Goal: Use online tool/utility: Use online tool/utility

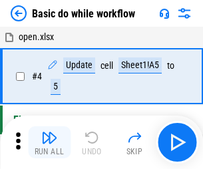
click at [49, 142] on img "button" at bounding box center [49, 137] width 16 height 16
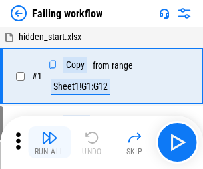
click at [49, 142] on img "button" at bounding box center [49, 137] width 16 height 16
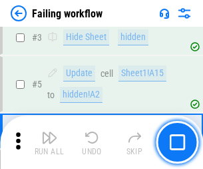
scroll to position [283, 0]
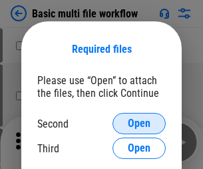
click at [139, 123] on span "Open" at bounding box center [139, 123] width 23 height 11
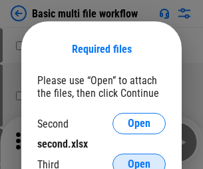
click at [139, 159] on span "Open" at bounding box center [139, 164] width 23 height 11
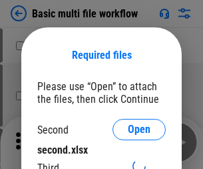
scroll to position [6, 0]
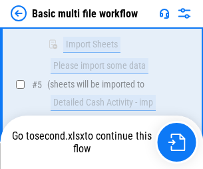
scroll to position [368, 0]
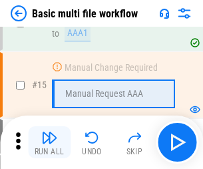
click at [49, 142] on img "button" at bounding box center [49, 137] width 16 height 16
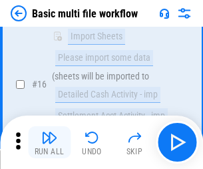
click at [49, 142] on img "button" at bounding box center [49, 137] width 16 height 16
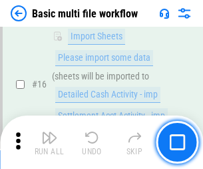
scroll to position [887, 0]
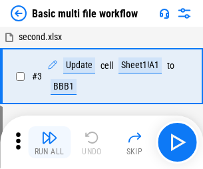
click at [49, 142] on img "button" at bounding box center [49, 137] width 16 height 16
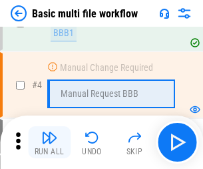
click at [49, 142] on img "button" at bounding box center [49, 137] width 16 height 16
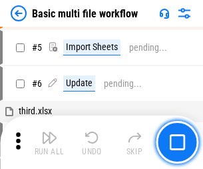
click at [49, 142] on img "button" at bounding box center [49, 137] width 16 height 16
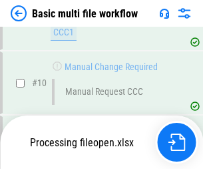
scroll to position [624, 0]
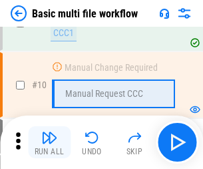
click at [49, 142] on img "button" at bounding box center [49, 137] width 16 height 16
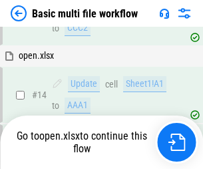
scroll to position [793, 0]
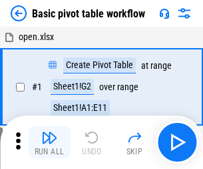
click at [49, 142] on img "button" at bounding box center [49, 137] width 16 height 16
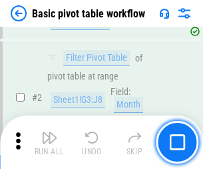
scroll to position [319, 0]
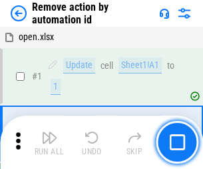
scroll to position [49, 0]
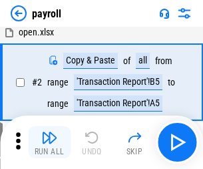
click at [49, 142] on img "button" at bounding box center [49, 137] width 16 height 16
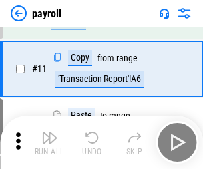
scroll to position [97, 0]
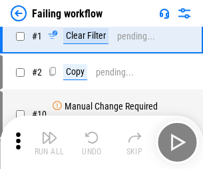
click at [49, 142] on img "button" at bounding box center [49, 137] width 16 height 16
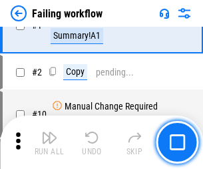
scroll to position [215, 0]
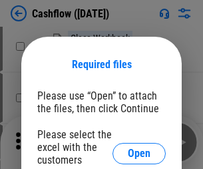
scroll to position [145, 0]
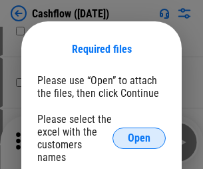
click at [139, 133] on span "Open" at bounding box center [139, 138] width 23 height 11
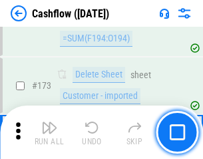
scroll to position [1411, 0]
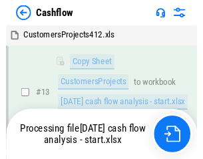
scroll to position [268, 0]
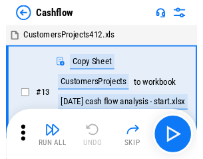
scroll to position [15, 0]
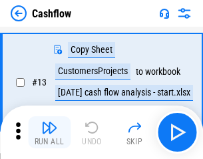
click at [49, 132] on img "button" at bounding box center [49, 127] width 16 height 16
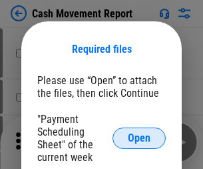
click at [139, 138] on span "Open" at bounding box center [139, 138] width 23 height 11
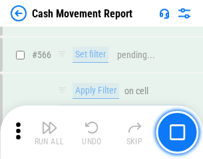
scroll to position [6109, 0]
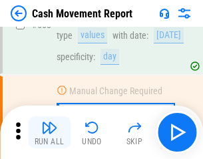
click at [49, 132] on img "button" at bounding box center [49, 127] width 16 height 16
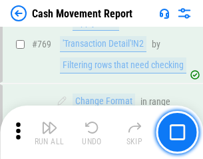
scroll to position [7406, 0]
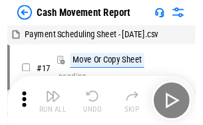
scroll to position [24, 0]
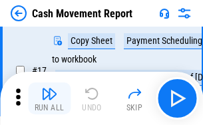
click at [49, 99] on img "button" at bounding box center [49, 94] width 16 height 16
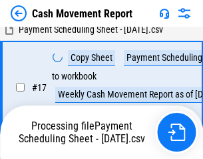
scroll to position [209, 0]
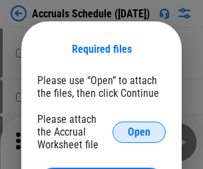
click at [139, 131] on span "Open" at bounding box center [139, 132] width 23 height 11
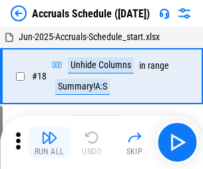
click at [49, 142] on img "button" at bounding box center [49, 137] width 16 height 16
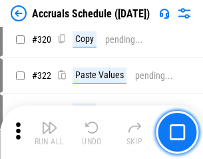
scroll to position [2479, 0]
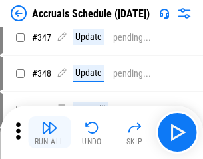
click at [49, 132] on img "button" at bounding box center [49, 127] width 16 height 16
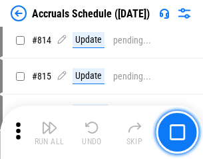
scroll to position [5881, 0]
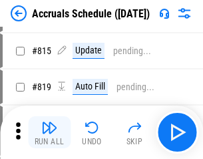
click at [49, 132] on img "button" at bounding box center [49, 127] width 16 height 16
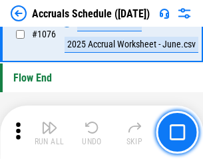
scroll to position [7983, 0]
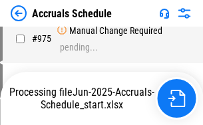
scroll to position [6392, 0]
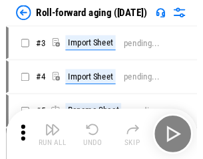
scroll to position [2, 0]
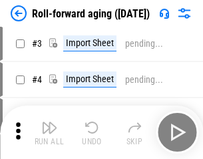
click at [49, 132] on img "button" at bounding box center [49, 127] width 16 height 16
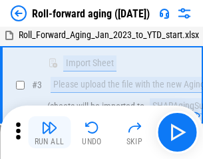
click at [49, 132] on img "button" at bounding box center [49, 127] width 16 height 16
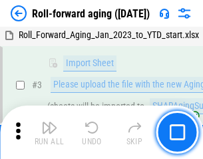
scroll to position [86, 0]
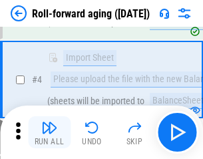
click at [49, 132] on img "button" at bounding box center [49, 127] width 16 height 16
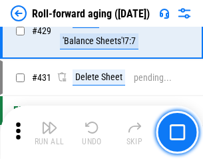
scroll to position [4622, 0]
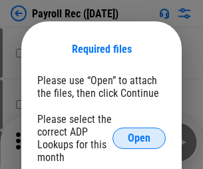
click at [139, 138] on span "Open" at bounding box center [139, 138] width 23 height 11
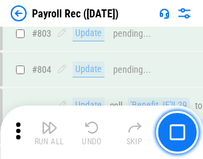
scroll to position [8468, 0]
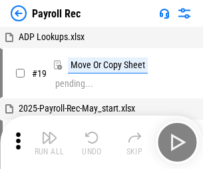
click at [49, 142] on img "button" at bounding box center [49, 137] width 16 height 16
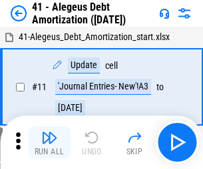
click at [49, 142] on img "button" at bounding box center [49, 137] width 16 height 16
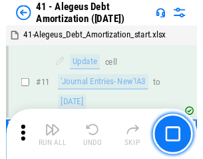
scroll to position [165, 0]
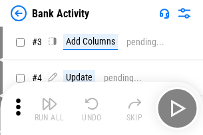
click at [49, 109] on img "button" at bounding box center [49, 104] width 16 height 16
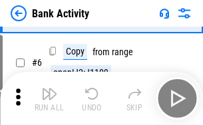
scroll to position [71, 0]
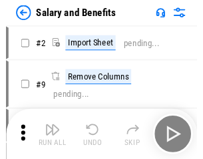
scroll to position [18, 0]
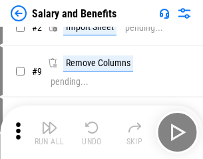
click at [49, 132] on img "button" at bounding box center [49, 127] width 16 height 16
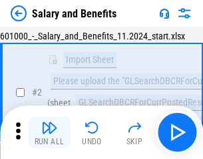
click at [49, 132] on img "button" at bounding box center [49, 127] width 16 height 16
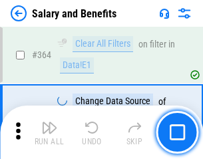
scroll to position [6276, 0]
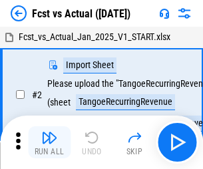
click at [49, 132] on img "button" at bounding box center [49, 137] width 16 height 16
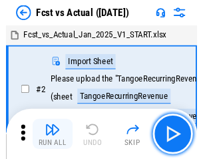
scroll to position [17, 0]
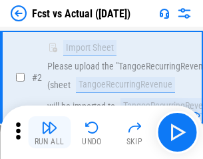
click at [49, 132] on img "button" at bounding box center [49, 127] width 16 height 16
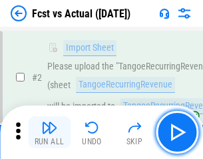
scroll to position [125, 0]
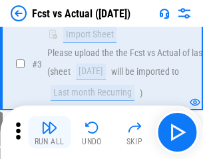
click at [49, 132] on img "button" at bounding box center [49, 127] width 16 height 16
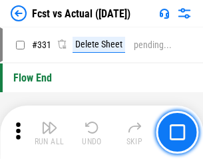
scroll to position [6380, 0]
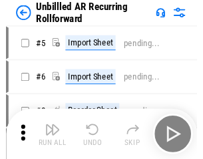
scroll to position [29, 0]
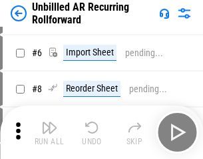
click at [49, 132] on img "button" at bounding box center [49, 127] width 16 height 16
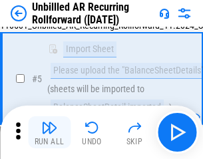
click at [49, 132] on img "button" at bounding box center [49, 127] width 16 height 16
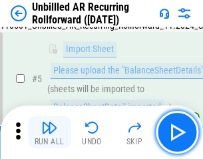
scroll to position [125, 0]
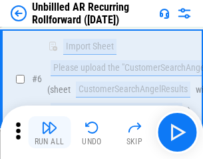
click at [49, 132] on img "button" at bounding box center [49, 127] width 16 height 16
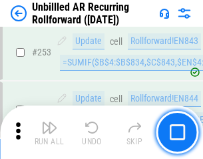
scroll to position [4527, 0]
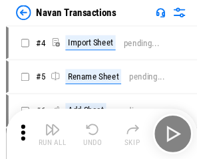
scroll to position [21, 0]
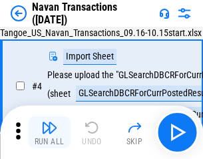
click at [49, 132] on img "button" at bounding box center [49, 127] width 16 height 16
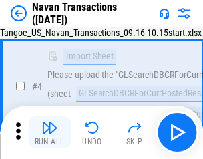
click at [49, 132] on img "button" at bounding box center [49, 127] width 16 height 16
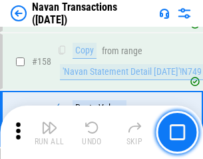
scroll to position [4321, 0]
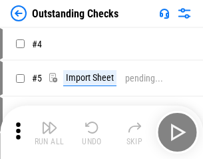
click at [49, 132] on img "button" at bounding box center [49, 127] width 16 height 16
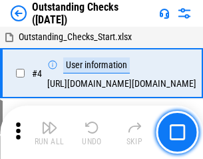
scroll to position [56, 0]
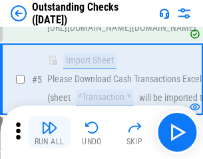
click at [49, 132] on img "button" at bounding box center [49, 127] width 16 height 16
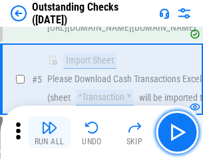
scroll to position [139, 0]
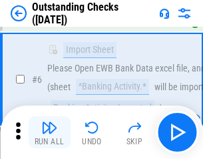
click at [49, 132] on img "button" at bounding box center [49, 127] width 16 height 16
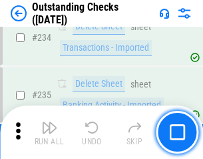
scroll to position [4047, 0]
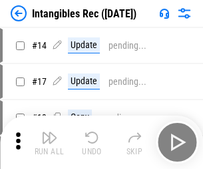
click at [49, 142] on img "button" at bounding box center [49, 137] width 16 height 16
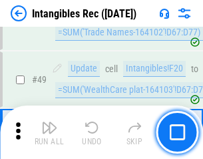
scroll to position [519, 0]
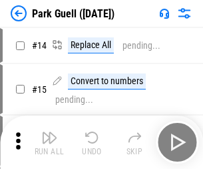
click at [49, 132] on img "button" at bounding box center [49, 137] width 16 height 16
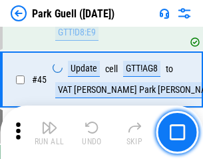
scroll to position [1667, 0]
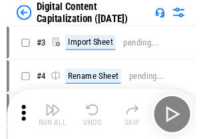
scroll to position [39, 0]
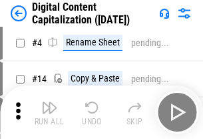
click at [49, 112] on img "button" at bounding box center [49, 107] width 16 height 16
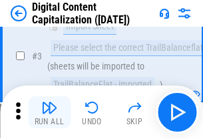
click at [49, 112] on img "button" at bounding box center [49, 107] width 16 height 16
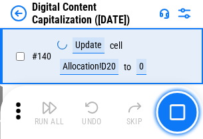
scroll to position [1413, 0]
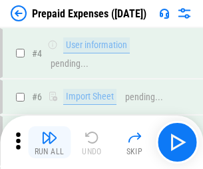
click at [49, 132] on img "button" at bounding box center [49, 137] width 16 height 16
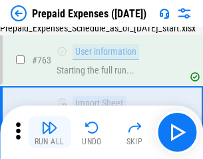
click at [49, 132] on img "button" at bounding box center [49, 127] width 16 height 16
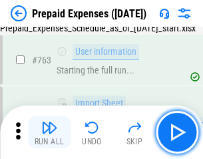
scroll to position [3773, 0]
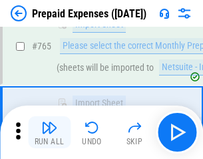
click at [49, 132] on img "button" at bounding box center [49, 127] width 16 height 16
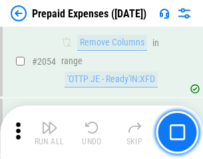
scroll to position [13932, 0]
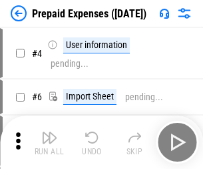
click at [49, 142] on img "button" at bounding box center [49, 137] width 16 height 16
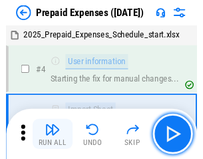
scroll to position [59, 0]
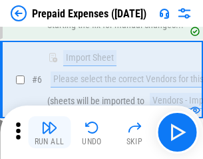
click at [49, 132] on img "button" at bounding box center [49, 127] width 16 height 16
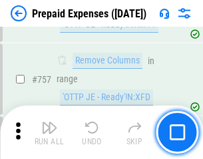
scroll to position [4749, 0]
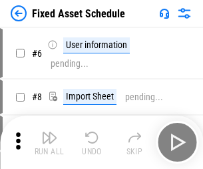
click at [49, 142] on img "button" at bounding box center [49, 137] width 16 height 16
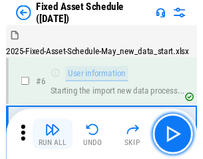
scroll to position [72, 0]
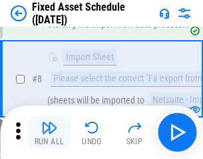
click at [49, 132] on img "button" at bounding box center [49, 127] width 16 height 16
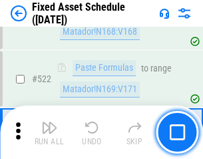
scroll to position [4632, 0]
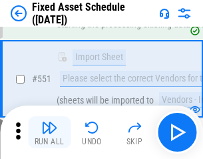
click at [49, 132] on img "button" at bounding box center [49, 127] width 16 height 16
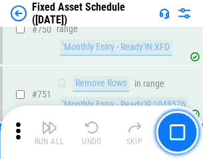
scroll to position [6498, 0]
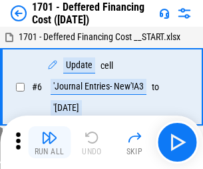
click at [49, 142] on img "button" at bounding box center [49, 137] width 16 height 16
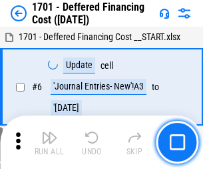
scroll to position [160, 0]
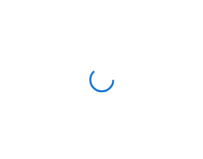
scroll to position [2, 0]
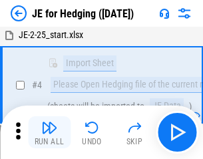
click at [49, 132] on img "button" at bounding box center [49, 127] width 16 height 16
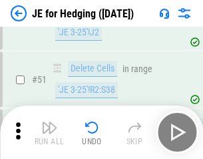
scroll to position [863, 0]
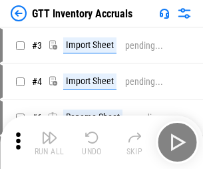
click at [49, 132] on img "button" at bounding box center [49, 137] width 16 height 16
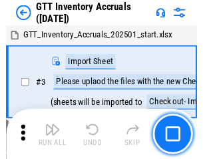
scroll to position [2, 0]
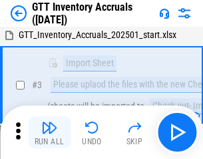
click at [49, 132] on img "button" at bounding box center [49, 127] width 16 height 16
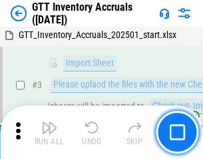
scroll to position [86, 0]
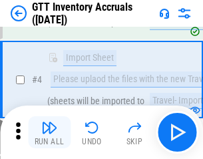
click at [49, 132] on img "button" at bounding box center [49, 127] width 16 height 16
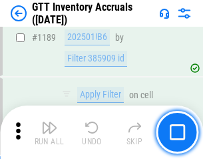
scroll to position [10883, 0]
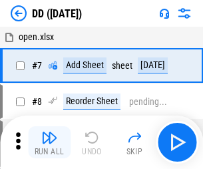
click at [49, 142] on img "button" at bounding box center [49, 137] width 16 height 16
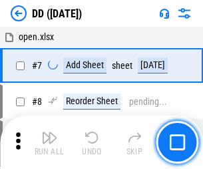
scroll to position [129, 0]
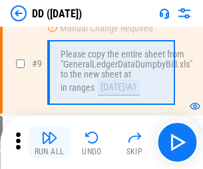
click at [49, 142] on img "button" at bounding box center [49, 137] width 16 height 16
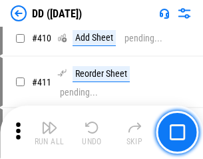
scroll to position [5963, 0]
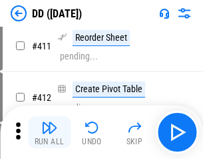
click at [49, 132] on img "button" at bounding box center [49, 127] width 16 height 16
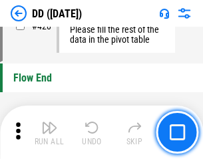
scroll to position [6379, 0]
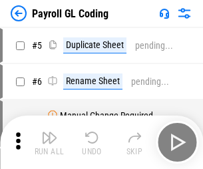
click at [49, 142] on img "button" at bounding box center [49, 137] width 16 height 16
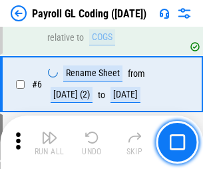
scroll to position [160, 0]
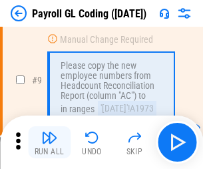
click at [49, 142] on img "button" at bounding box center [49, 137] width 16 height 16
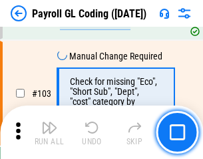
scroll to position [3127, 0]
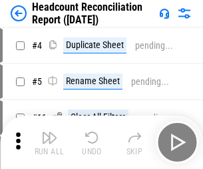
click at [49, 142] on img "button" at bounding box center [49, 137] width 16 height 16
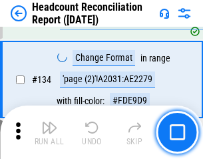
scroll to position [1602, 0]
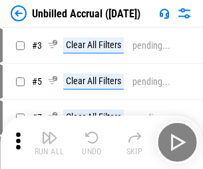
click at [49, 142] on img "button" at bounding box center [49, 137] width 16 height 16
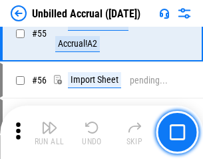
scroll to position [1392, 0]
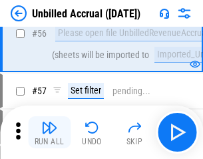
click at [49, 132] on img "button" at bounding box center [49, 127] width 16 height 16
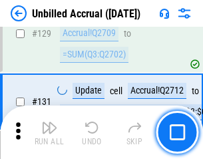
scroll to position [3970, 0]
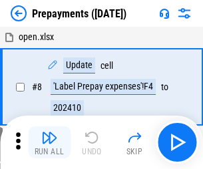
click at [49, 142] on img "button" at bounding box center [49, 137] width 16 height 16
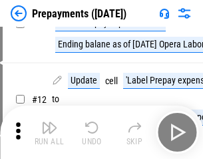
scroll to position [83, 0]
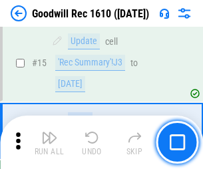
scroll to position [228, 0]
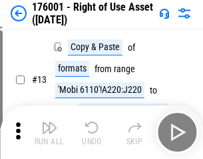
scroll to position [86, 0]
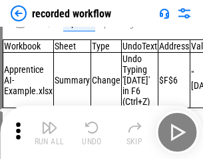
click at [49, 132] on img "button" at bounding box center [49, 127] width 16 height 16
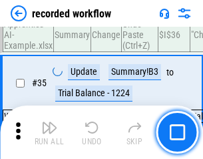
scroll to position [4166, 0]
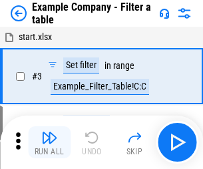
click at [49, 142] on img "button" at bounding box center [49, 137] width 16 height 16
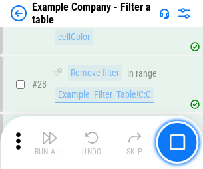
scroll to position [1220, 0]
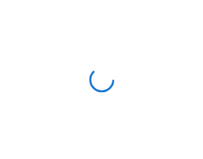
scroll to position [21, 0]
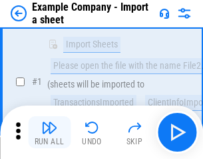
click at [49, 132] on img "button" at bounding box center [49, 127] width 16 height 16
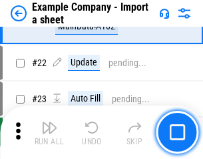
scroll to position [295, 0]
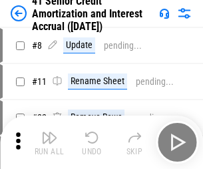
click at [49, 132] on img "button" at bounding box center [49, 137] width 16 height 16
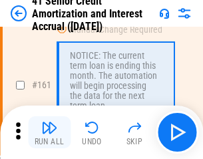
click at [49, 132] on img "button" at bounding box center [49, 127] width 16 height 16
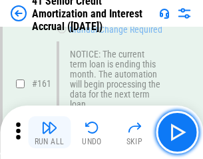
scroll to position [1425, 0]
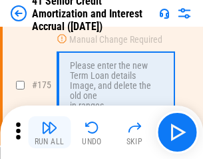
click at [49, 132] on img "button" at bounding box center [49, 127] width 16 height 16
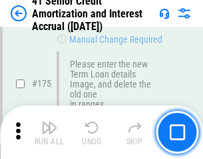
scroll to position [1561, 0]
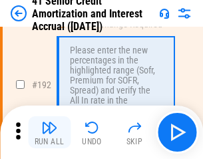
click at [49, 132] on img "button" at bounding box center [49, 127] width 16 height 16
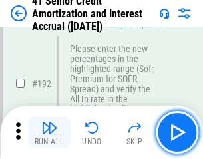
scroll to position [1701, 0]
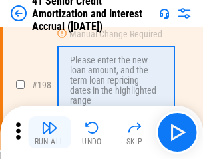
click at [49, 132] on img "button" at bounding box center [49, 127] width 16 height 16
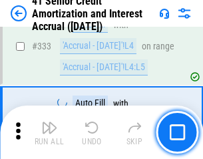
scroll to position [3405, 0]
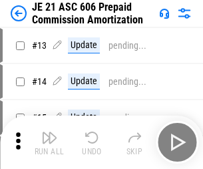
click at [49, 132] on img "button" at bounding box center [49, 137] width 16 height 16
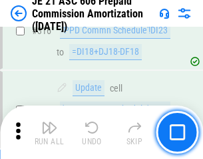
scroll to position [2488, 0]
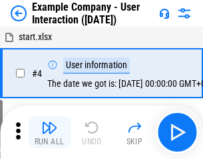
click at [49, 132] on img "button" at bounding box center [49, 127] width 16 height 16
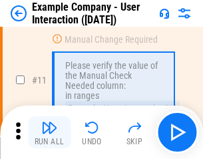
click at [49, 132] on img "button" at bounding box center [49, 127] width 16 height 16
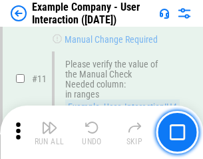
scroll to position [289, 0]
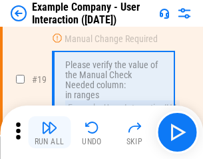
click at [49, 132] on img "button" at bounding box center [49, 127] width 16 height 16
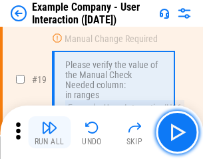
click at [49, 132] on img "button" at bounding box center [49, 127] width 16 height 16
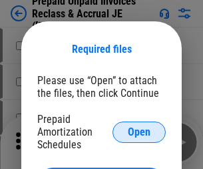
click at [139, 131] on span "Open" at bounding box center [139, 132] width 23 height 11
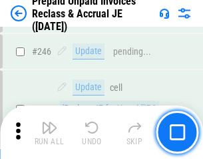
scroll to position [1799, 0]
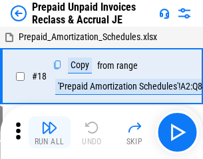
click at [49, 132] on img "button" at bounding box center [49, 127] width 16 height 16
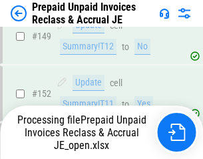
scroll to position [1160, 0]
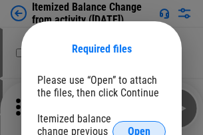
click at [139, 127] on span "Open" at bounding box center [139, 132] width 23 height 11
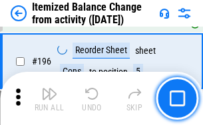
scroll to position [2565, 0]
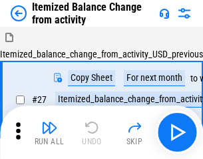
scroll to position [21, 0]
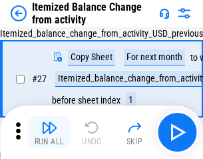
click at [49, 132] on img "button" at bounding box center [49, 127] width 16 height 16
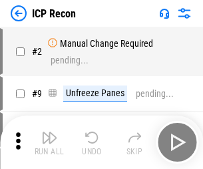
scroll to position [6, 0]
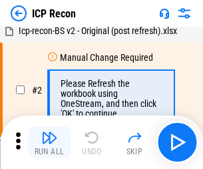
click at [49, 142] on img "button" at bounding box center [49, 137] width 16 height 16
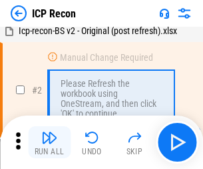
click at [49, 142] on img "button" at bounding box center [49, 137] width 16 height 16
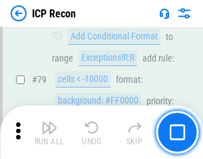
scroll to position [1306, 0]
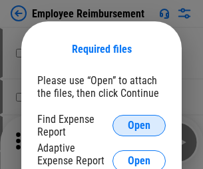
click at [139, 125] on span "Open" at bounding box center [139, 125] width 23 height 11
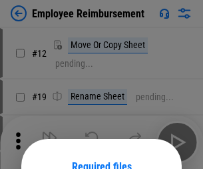
scroll to position [117, 0]
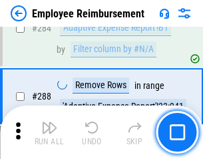
scroll to position [3623, 0]
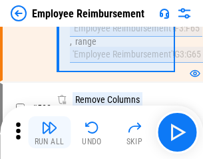
click at [49, 132] on img "button" at bounding box center [49, 127] width 16 height 16
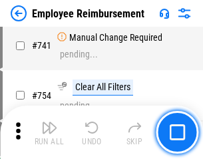
scroll to position [9351, 0]
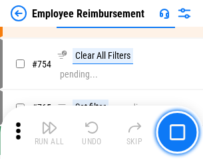
click at [49, 132] on img "button" at bounding box center [49, 127] width 16 height 16
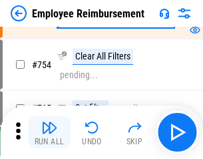
click at [49, 132] on img "button" at bounding box center [49, 127] width 16 height 16
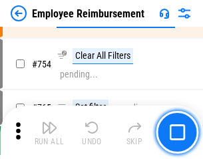
click at [49, 132] on img "button" at bounding box center [49, 127] width 16 height 16
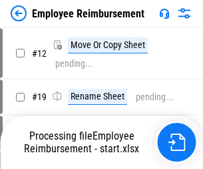
scroll to position [45, 0]
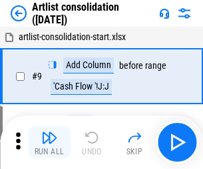
click at [49, 142] on img "button" at bounding box center [49, 137] width 16 height 16
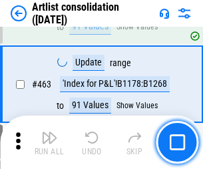
scroll to position [5836, 0]
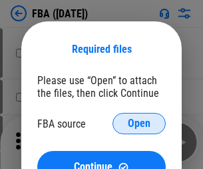
click at [139, 123] on span "Open" at bounding box center [139, 123] width 23 height 11
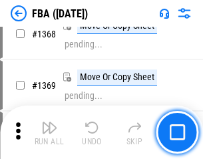
scroll to position [14314, 0]
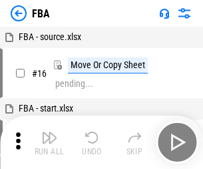
scroll to position [13, 0]
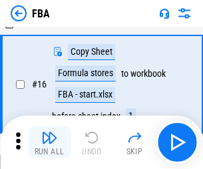
click at [49, 142] on img "button" at bounding box center [49, 137] width 16 height 16
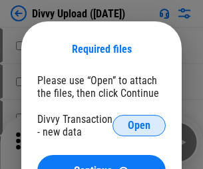
click at [139, 125] on span "Open" at bounding box center [139, 125] width 23 height 11
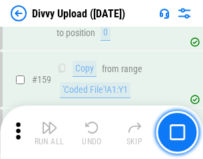
scroll to position [1380, 0]
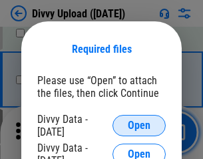
click at [139, 125] on span "Open" at bounding box center [139, 125] width 23 height 11
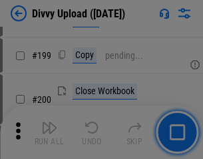
scroll to position [1938, 0]
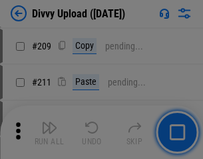
scroll to position [2264, 0]
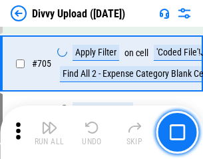
scroll to position [9117, 0]
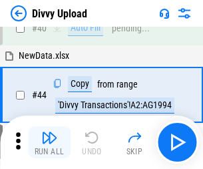
click at [49, 142] on img "button" at bounding box center [49, 137] width 16 height 16
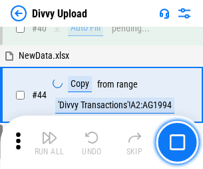
scroll to position [147, 0]
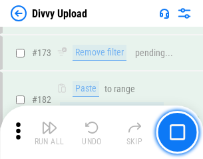
scroll to position [1491, 0]
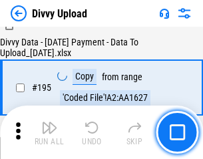
scroll to position [1863, 0]
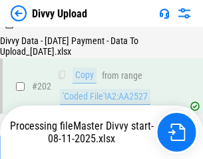
scroll to position [2157, 0]
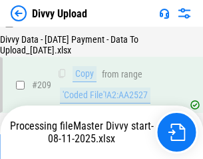
scroll to position [2450, 0]
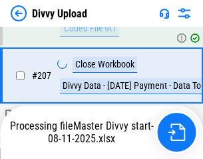
scroll to position [2373, 0]
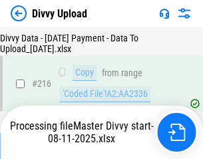
scroll to position [2755, 0]
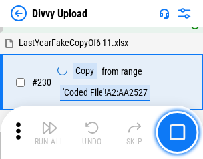
scroll to position [3307, 0]
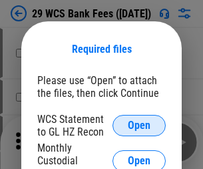
click at [139, 125] on span "Open" at bounding box center [139, 125] width 23 height 11
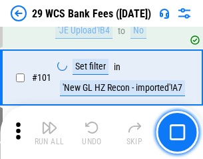
scroll to position [1299, 0]
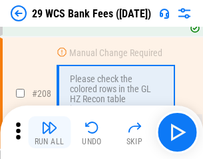
click at [49, 132] on img "button" at bounding box center [49, 127] width 16 height 16
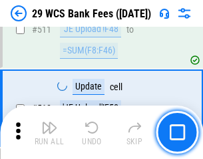
scroll to position [6706, 0]
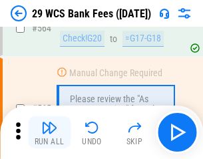
click at [49, 132] on img "button" at bounding box center [49, 127] width 16 height 16
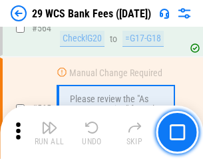
scroll to position [7208, 0]
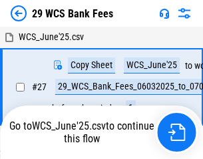
scroll to position [7, 0]
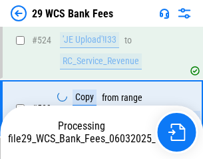
scroll to position [7115, 0]
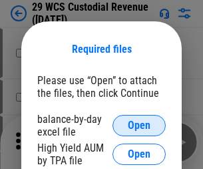
click at [139, 125] on span "Open" at bounding box center [139, 125] width 23 height 11
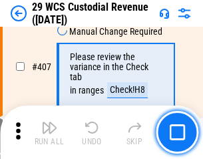
scroll to position [6173, 0]
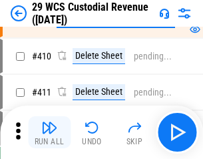
click at [49, 132] on img "button" at bounding box center [49, 127] width 16 height 16
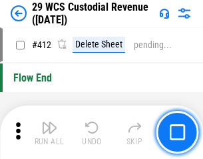
scroll to position [6365, 0]
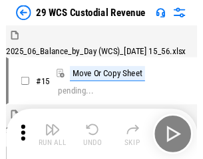
scroll to position [32, 0]
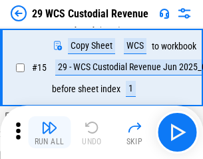
click at [49, 132] on img "button" at bounding box center [49, 127] width 16 height 16
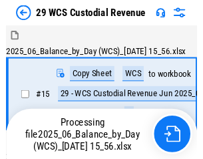
scroll to position [25, 0]
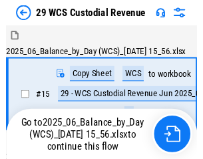
scroll to position [25, 0]
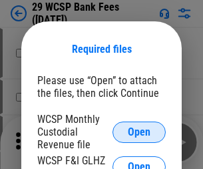
click at [139, 131] on span "Open" at bounding box center [139, 132] width 23 height 11
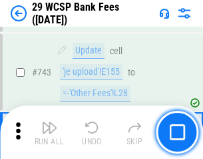
scroll to position [6716, 0]
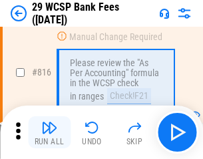
click at [49, 132] on img "button" at bounding box center [49, 127] width 16 height 16
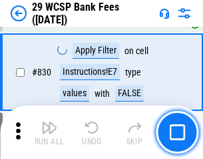
scroll to position [8456, 0]
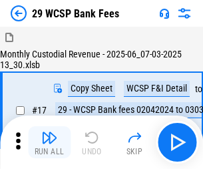
click at [49, 132] on img "button" at bounding box center [49, 137] width 16 height 16
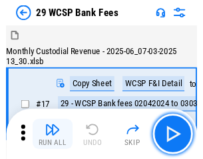
scroll to position [32, 0]
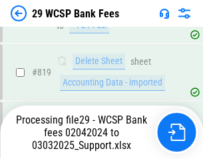
scroll to position [8274, 0]
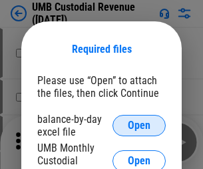
click at [139, 125] on span "Open" at bounding box center [139, 125] width 23 height 11
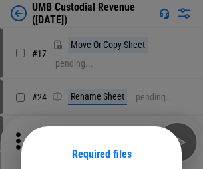
scroll to position [105, 0]
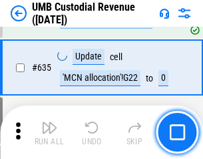
scroll to position [6975, 0]
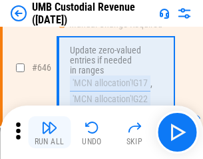
click at [49, 132] on img "button" at bounding box center [49, 127] width 16 height 16
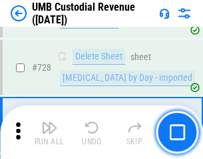
scroll to position [8222, 0]
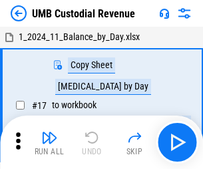
scroll to position [10, 0]
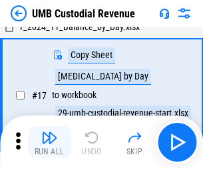
click at [49, 142] on img "button" at bounding box center [49, 137] width 16 height 16
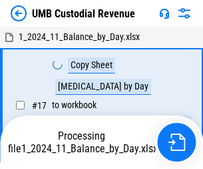
scroll to position [10, 0]
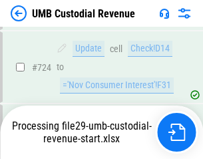
scroll to position [8134, 0]
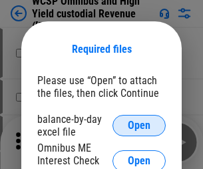
click at [139, 125] on span "Open" at bounding box center [139, 125] width 23 height 11
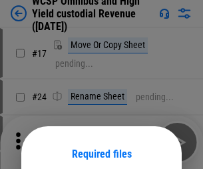
scroll to position [105, 0]
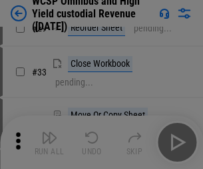
scroll to position [305, 0]
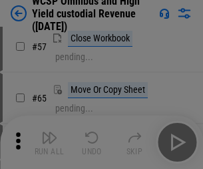
scroll to position [581, 0]
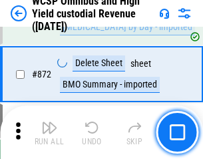
scroll to position [11280, 0]
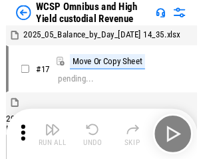
scroll to position [7, 0]
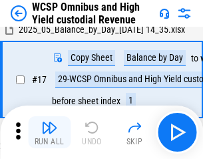
click at [49, 132] on img "button" at bounding box center [49, 127] width 16 height 16
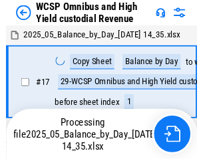
scroll to position [7, 0]
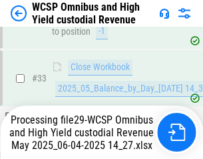
scroll to position [660, 0]
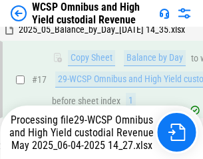
scroll to position [277, 0]
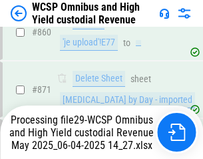
scroll to position [11249, 0]
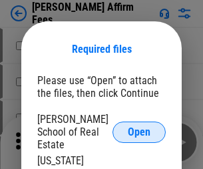
click at [139, 127] on span "Open" at bounding box center [139, 132] width 23 height 11
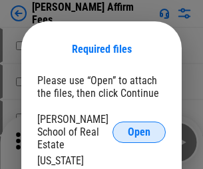
click at [139, 127] on span "Open" at bounding box center [139, 132] width 23 height 11
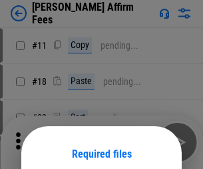
scroll to position [105, 0]
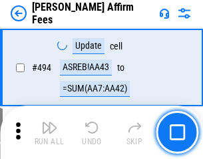
scroll to position [3624, 0]
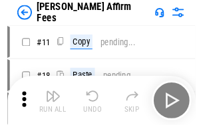
scroll to position [13, 0]
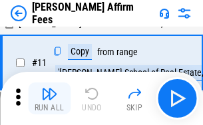
click at [49, 99] on img "button" at bounding box center [49, 94] width 16 height 16
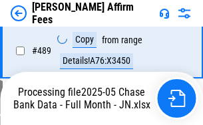
scroll to position [3495, 0]
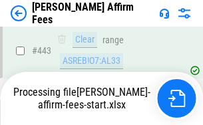
scroll to position [3495, 0]
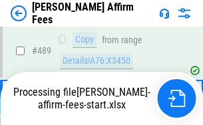
scroll to position [3495, 0]
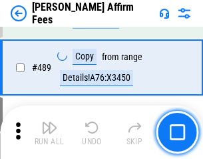
scroll to position [3479, 0]
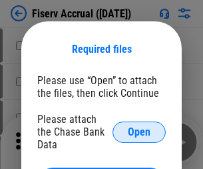
click at [139, 127] on span "Open" at bounding box center [139, 132] width 23 height 11
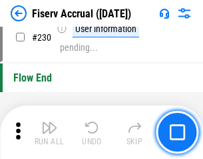
scroll to position [4223, 0]
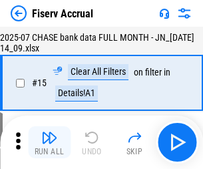
click at [49, 142] on img "button" at bounding box center [49, 137] width 16 height 16
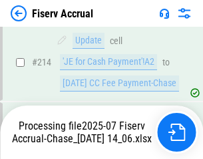
scroll to position [3911, 0]
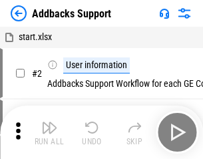
click at [49, 132] on img "button" at bounding box center [49, 127] width 16 height 16
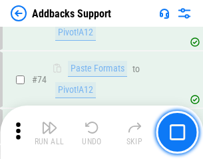
scroll to position [970, 0]
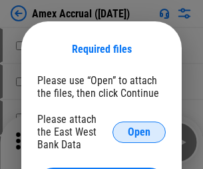
click at [139, 131] on span "Open" at bounding box center [139, 132] width 23 height 11
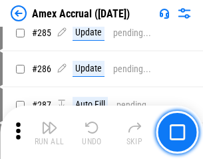
scroll to position [3649, 0]
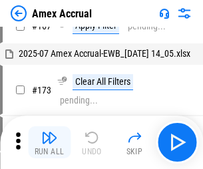
click at [49, 142] on img "button" at bounding box center [49, 137] width 16 height 16
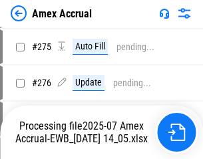
scroll to position [3885, 0]
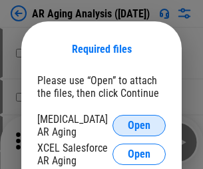
click at [139, 123] on span "Open" at bounding box center [139, 125] width 23 height 11
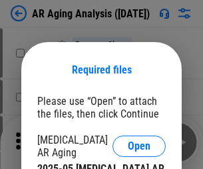
scroll to position [21, 0]
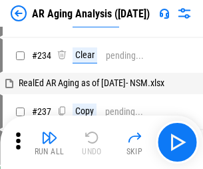
scroll to position [13, 0]
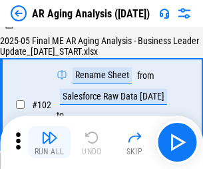
click at [49, 142] on img "button" at bounding box center [49, 137] width 16 height 16
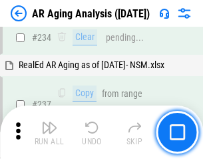
scroll to position [2066, 0]
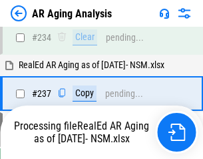
scroll to position [2106, 0]
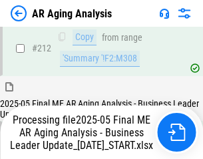
scroll to position [2051, 0]
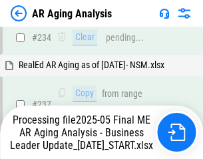
scroll to position [2106, 0]
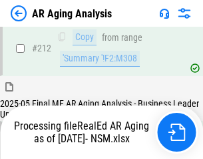
scroll to position [2004, 0]
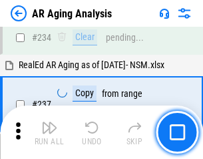
scroll to position [2051, 0]
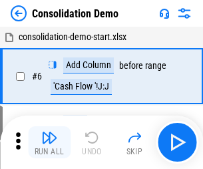
click at [49, 142] on img "button" at bounding box center [49, 137] width 16 height 16
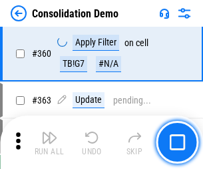
scroll to position [4467, 0]
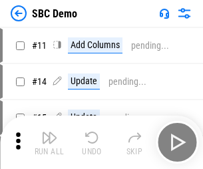
click at [49, 142] on img "button" at bounding box center [49, 137] width 16 height 16
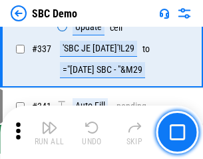
scroll to position [3506, 0]
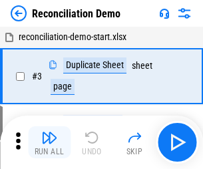
click at [49, 142] on img "button" at bounding box center [49, 137] width 16 height 16
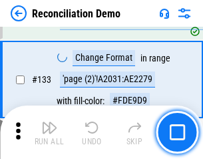
scroll to position [1583, 0]
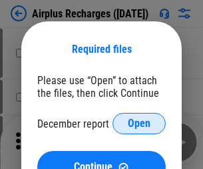
click at [139, 123] on span "Open" at bounding box center [139, 123] width 23 height 11
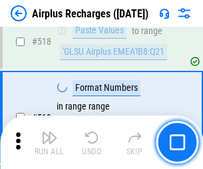
scroll to position [5735, 0]
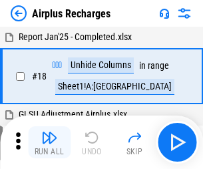
click at [49, 142] on img "button" at bounding box center [49, 137] width 16 height 16
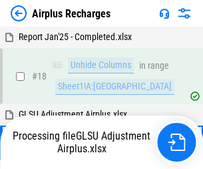
scroll to position [59, 0]
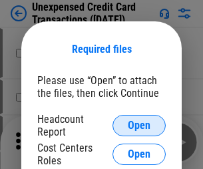
click at [139, 125] on span "Open" at bounding box center [139, 125] width 23 height 11
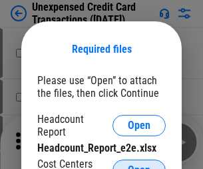
click at [139, 165] on span "Open" at bounding box center [139, 170] width 23 height 11
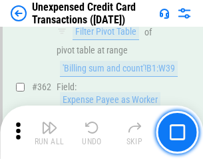
scroll to position [3427, 0]
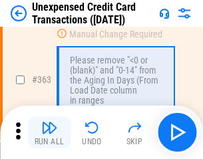
click at [49, 132] on img "button" at bounding box center [49, 127] width 16 height 16
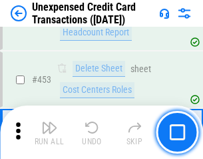
scroll to position [4546, 0]
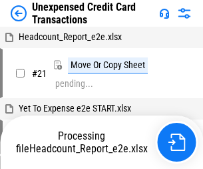
scroll to position [21, 0]
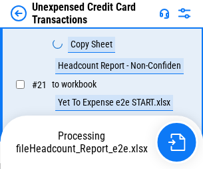
scroll to position [217, 0]
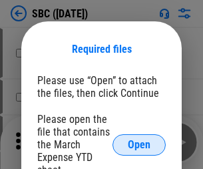
click at [139, 144] on span "Open" at bounding box center [139, 144] width 23 height 11
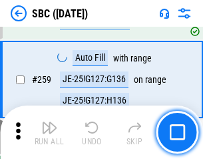
scroll to position [2604, 0]
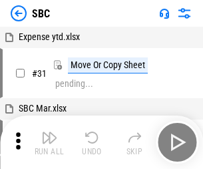
scroll to position [13, 0]
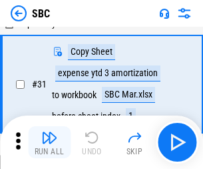
click at [49, 142] on img "button" at bounding box center [49, 137] width 16 height 16
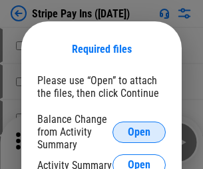
click at [139, 131] on span "Open" at bounding box center [139, 132] width 23 height 11
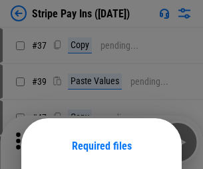
scroll to position [97, 0]
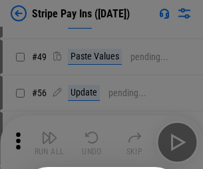
scroll to position [242, 0]
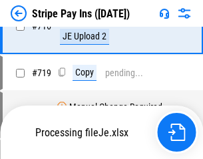
scroll to position [6910, 0]
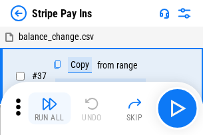
click at [49, 109] on img "button" at bounding box center [49, 104] width 16 height 16
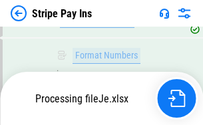
scroll to position [6880, 0]
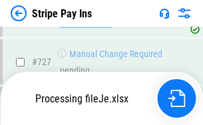
scroll to position [6880, 0]
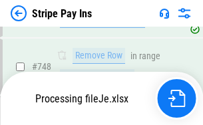
scroll to position [6880, 0]
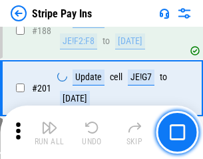
scroll to position [1898, 0]
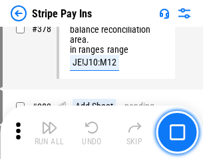
click at [49, 132] on img "button" at bounding box center [49, 127] width 16 height 16
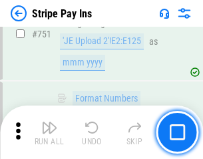
scroll to position [6864, 0]
